Goal: Submit feedback/report problem

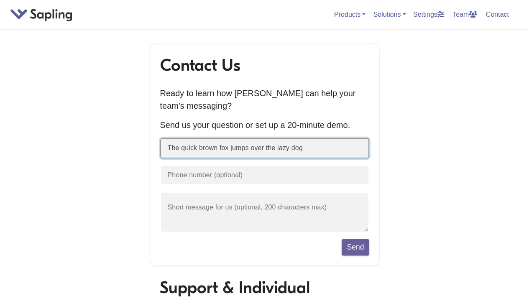
type input "The quick brown fox jumps over the lazy dog"
click at [342, 239] on button "Send" at bounding box center [355, 247] width 27 height 16
